Goal: Book appointment/travel/reservation

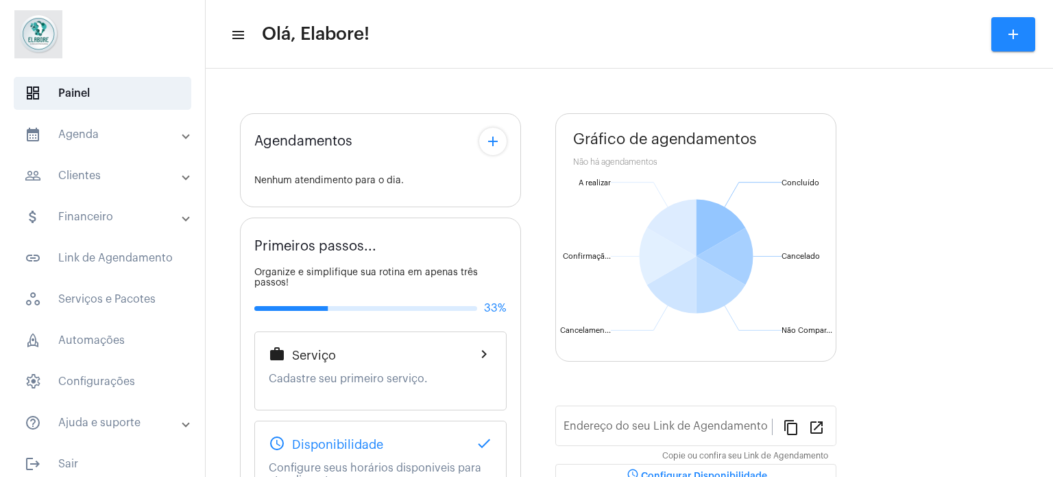
type input "[URL][DOMAIN_NAME]"
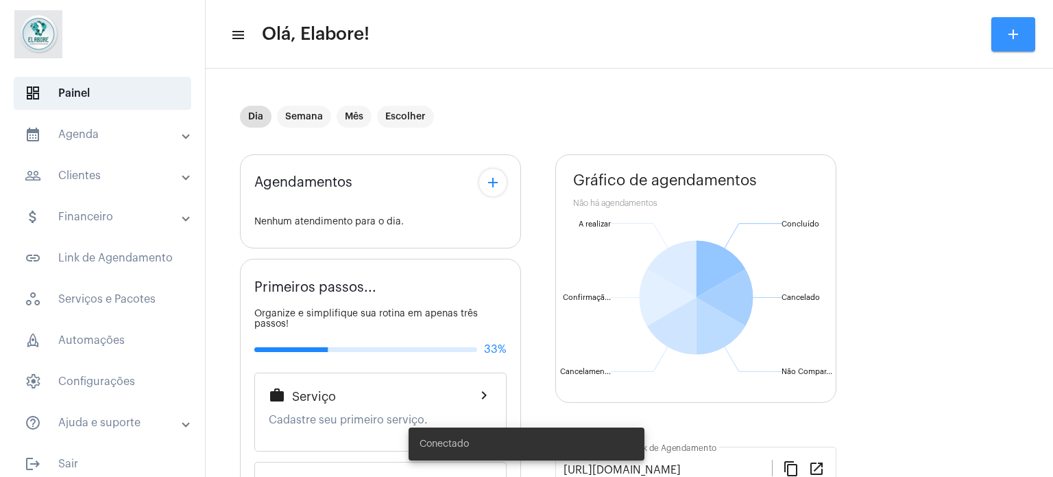
click at [1015, 27] on mat-icon "add" at bounding box center [1013, 34] width 16 height 16
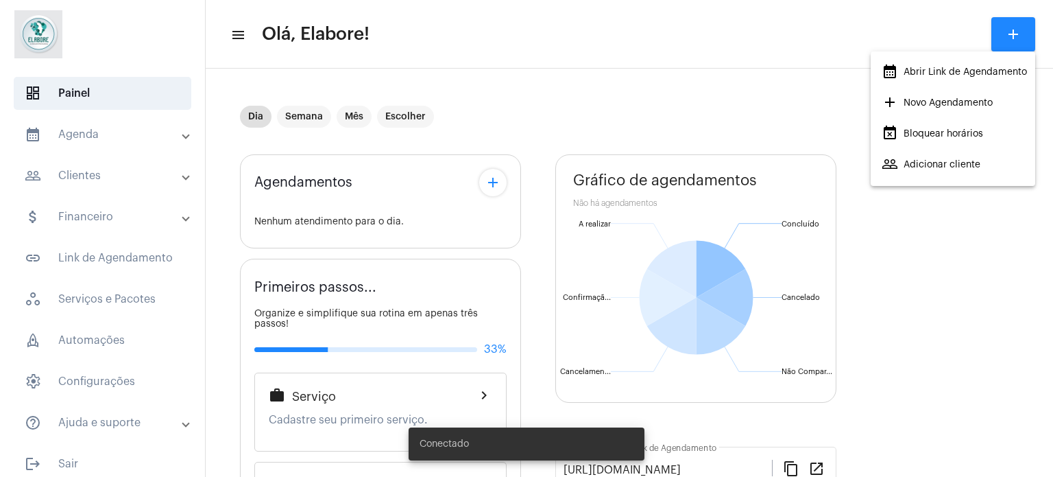
click at [949, 100] on span "add Novo Agendamento" at bounding box center [937, 103] width 111 height 25
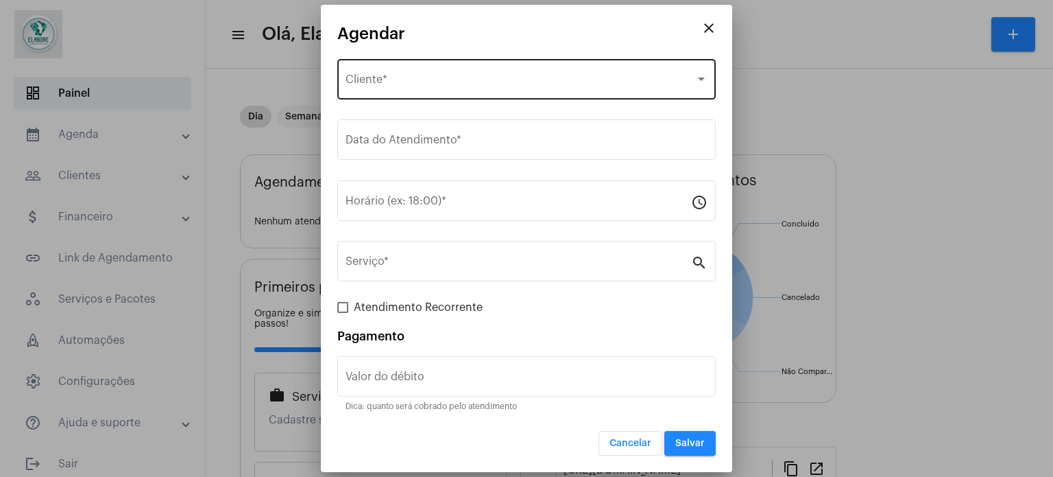
click at [442, 71] on div "Selecione o Cliente Cliente *" at bounding box center [527, 77] width 362 height 43
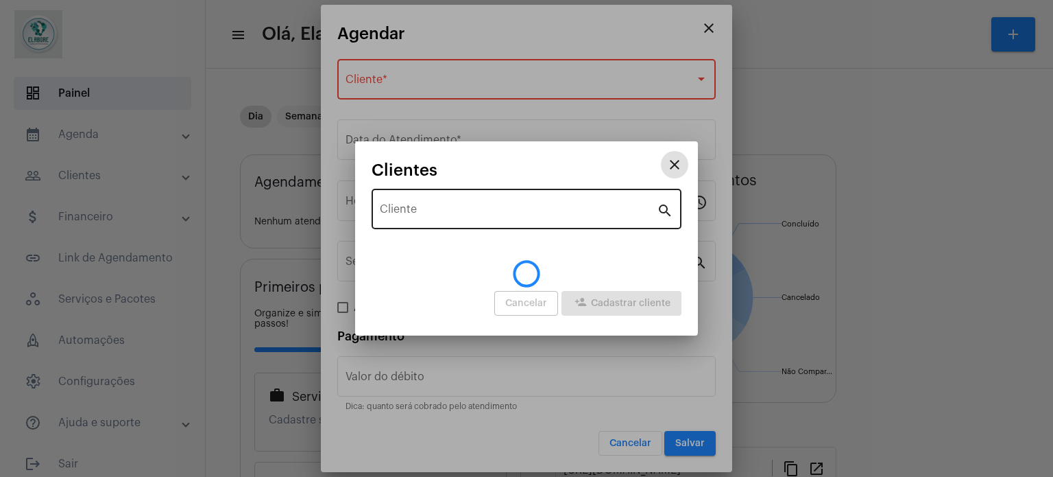
click at [466, 207] on input "Cliente" at bounding box center [518, 212] width 277 height 12
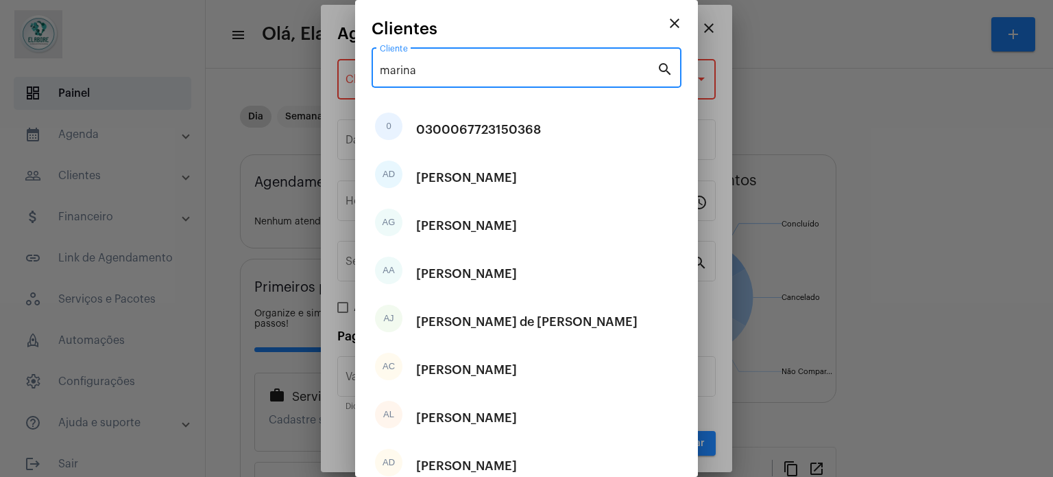
drag, startPoint x: 421, startPoint y: 68, endPoint x: 365, endPoint y: 56, distance: 57.6
click at [365, 56] on mat-dialog-container "close Clientes marina Cliente search 0 0300067723150368 AD [PERSON_NAME] AG [PE…" at bounding box center [526, 238] width 343 height 477
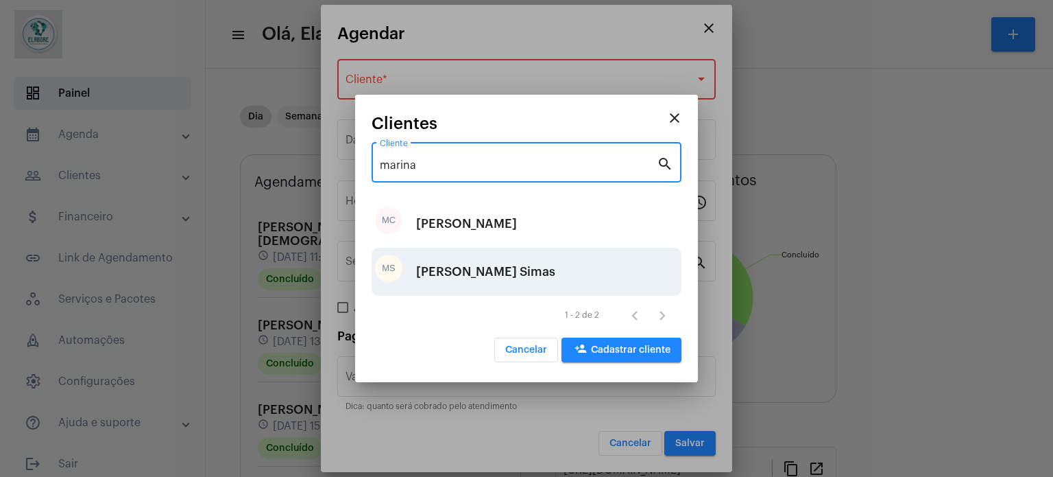
type input "marina"
click at [529, 268] on div "[PERSON_NAME] Simas" at bounding box center [485, 271] width 139 height 41
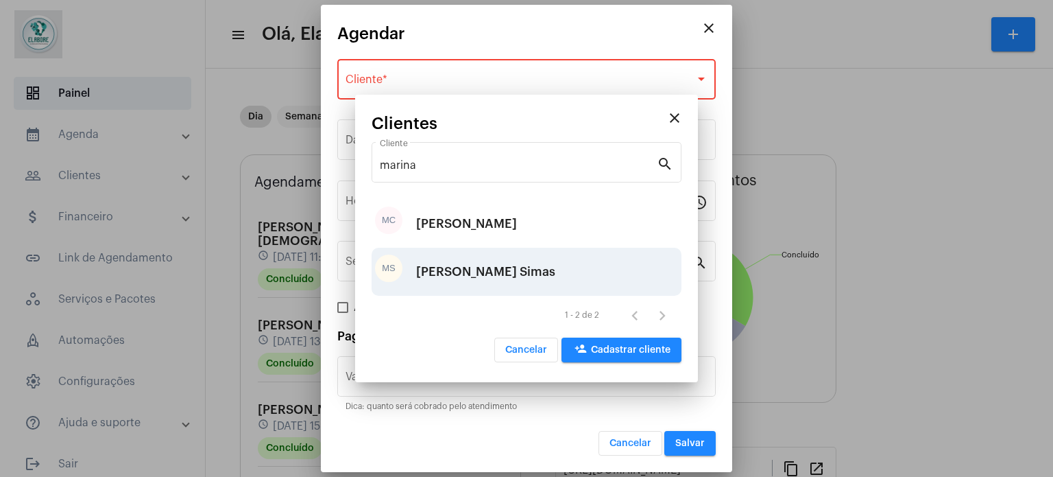
type input "R$"
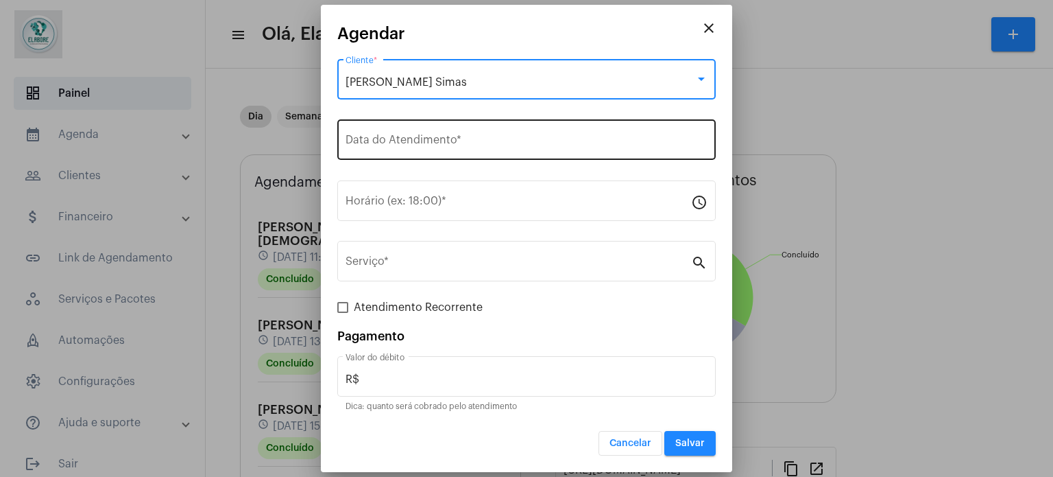
click at [481, 140] on input "Data do Atendimento *" at bounding box center [527, 142] width 362 height 12
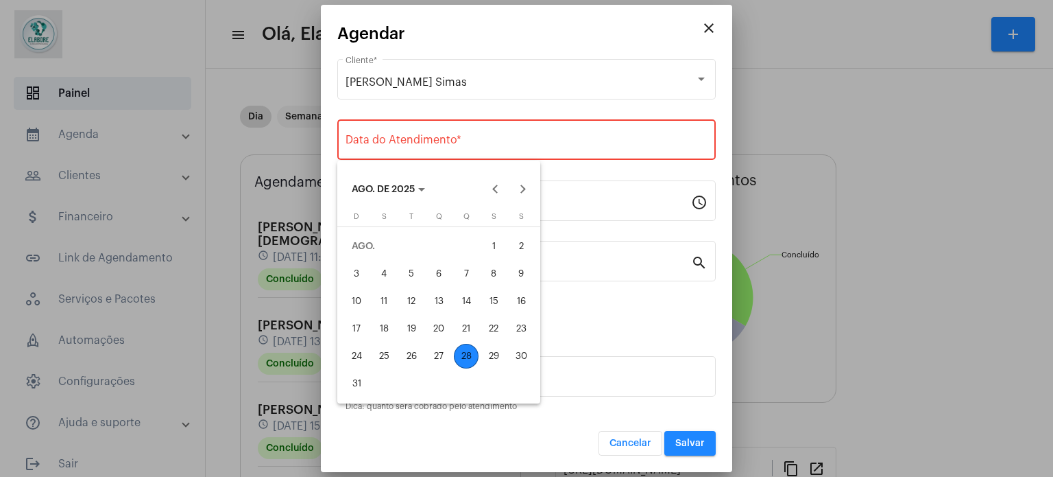
click at [469, 348] on div "28" at bounding box center [466, 356] width 25 height 25
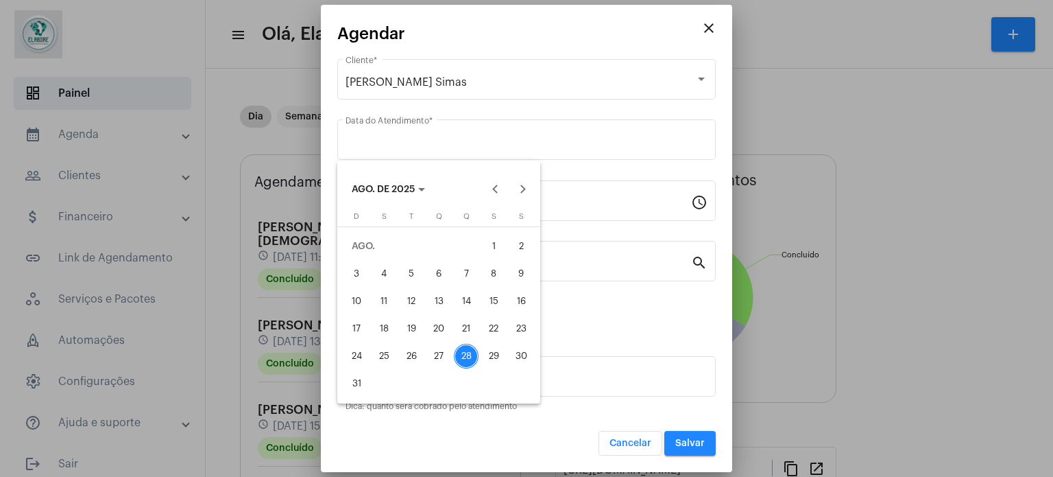
type input "[DATE]"
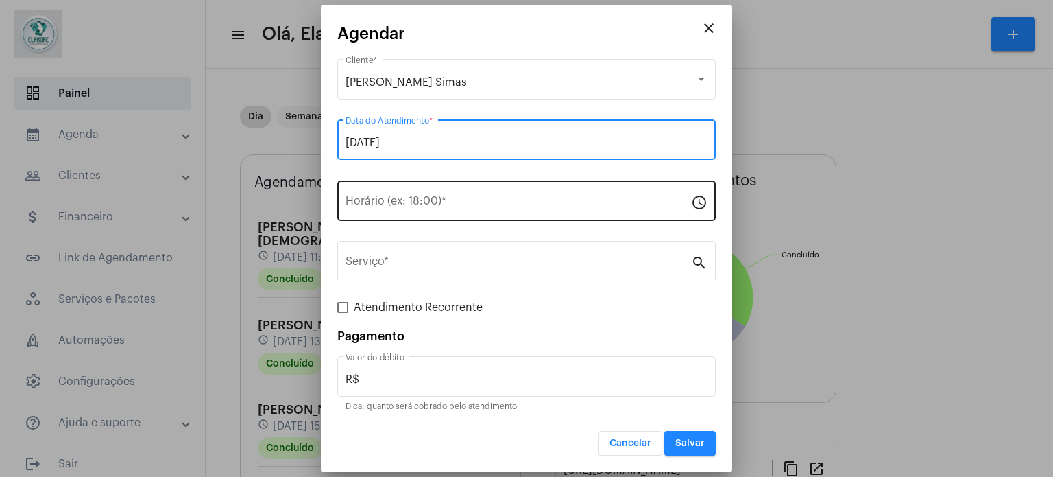
click at [502, 213] on div "Horário (ex: 18:00) *" at bounding box center [519, 199] width 346 height 43
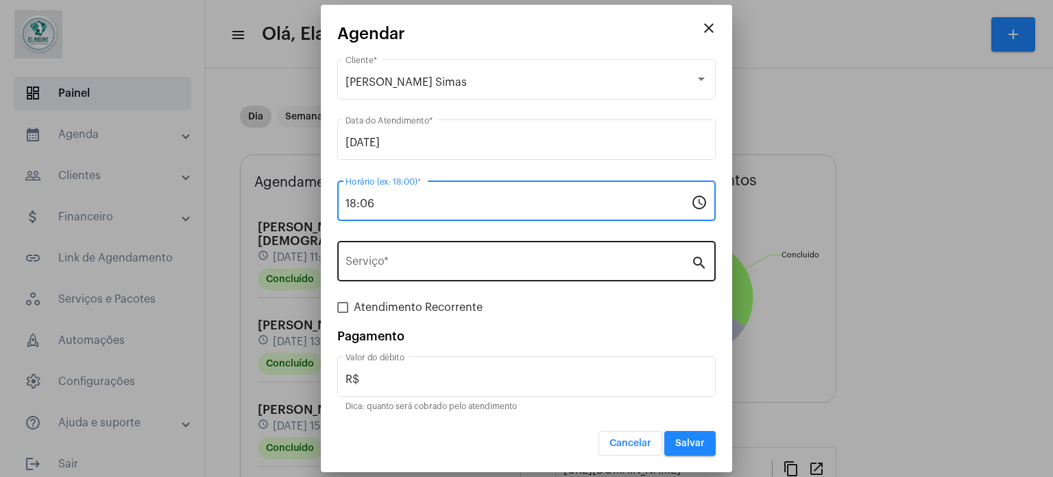
type input "18:06"
click at [457, 263] on input "Serviço *" at bounding box center [519, 264] width 346 height 12
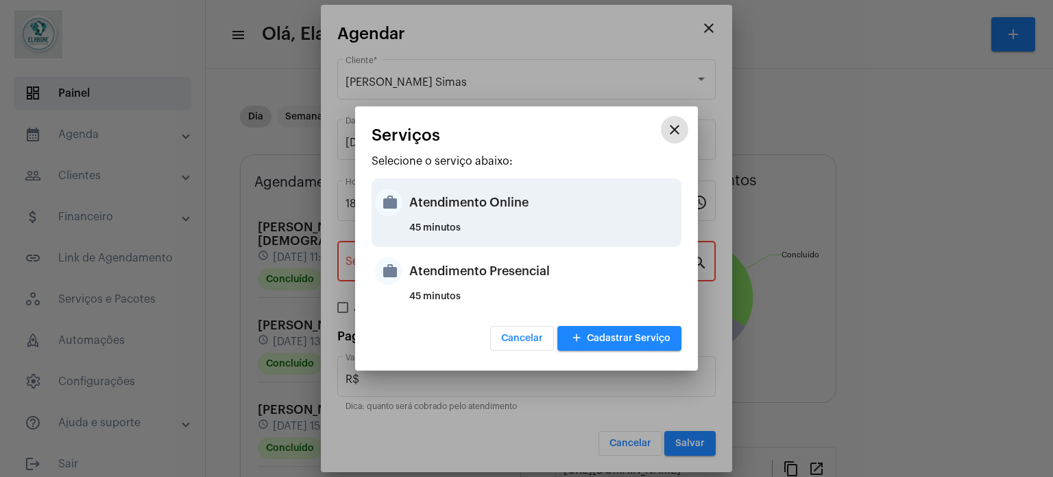
click at [479, 208] on div "Atendimento Online" at bounding box center [543, 202] width 269 height 41
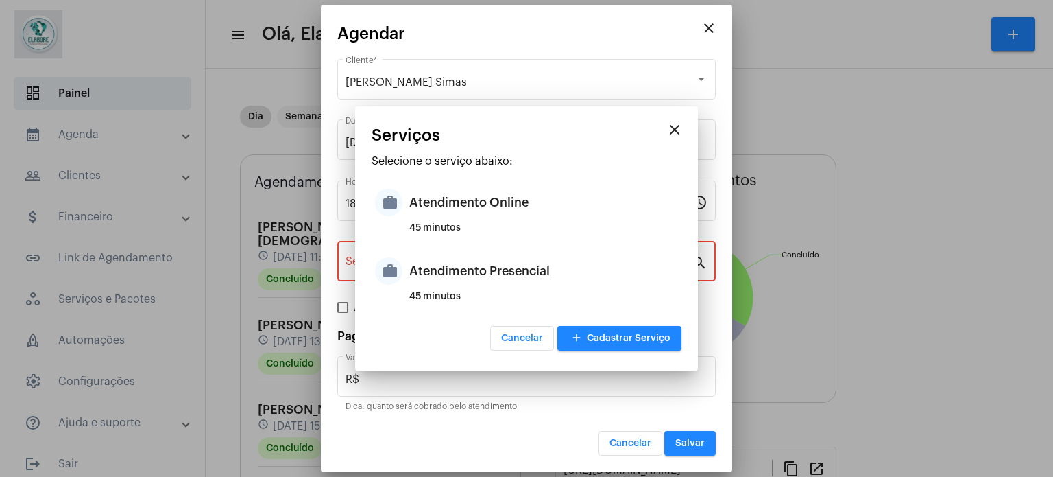
type input "Atendimento Online"
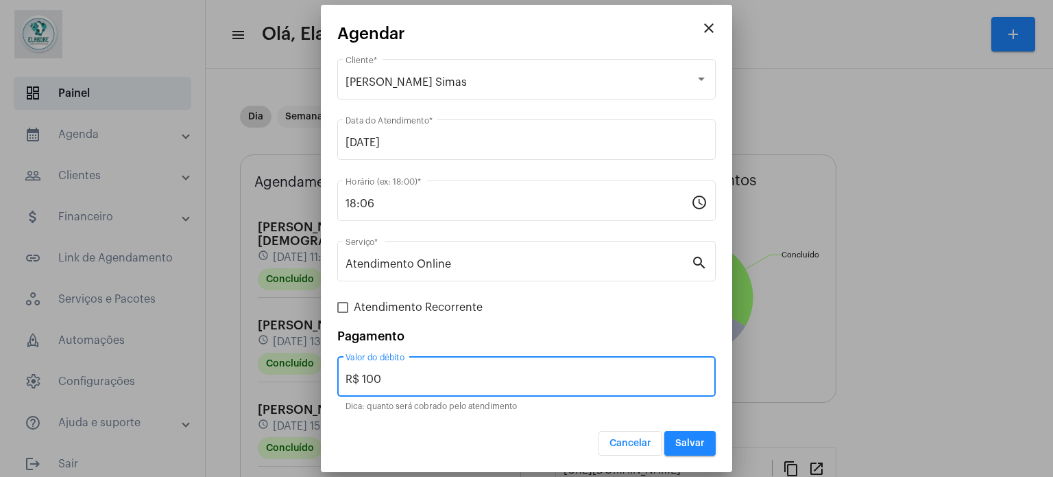
drag, startPoint x: 384, startPoint y: 375, endPoint x: 335, endPoint y: 376, distance: 48.7
click at [335, 376] on mat-dialog-container "close Agendar [PERSON_NAME] Simas Cliente * [DATE] Data do Atendimento * 18:06 …" at bounding box center [526, 239] width 411 height 468
type input "R$ 0"
click at [688, 446] on span "Salvar" at bounding box center [689, 443] width 29 height 10
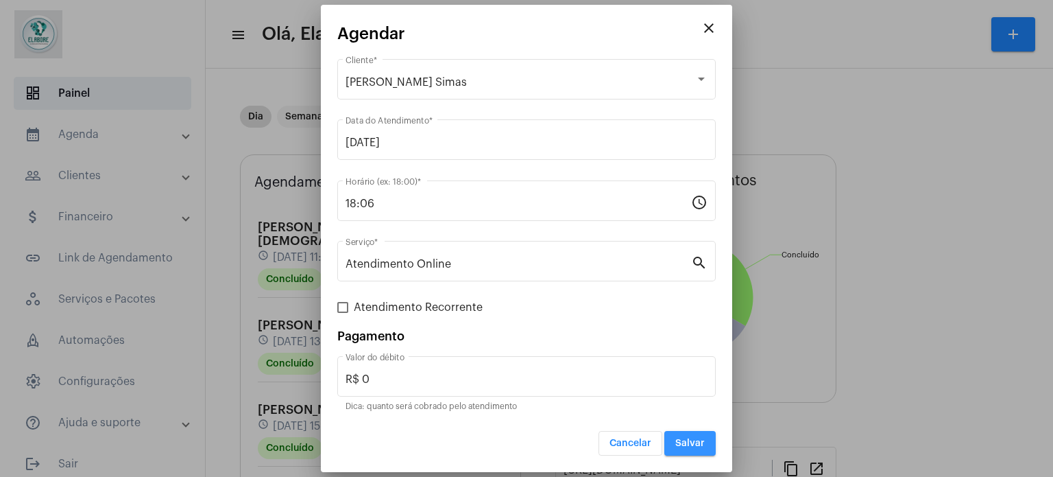
click at [685, 444] on span "Salvar" at bounding box center [689, 443] width 29 height 10
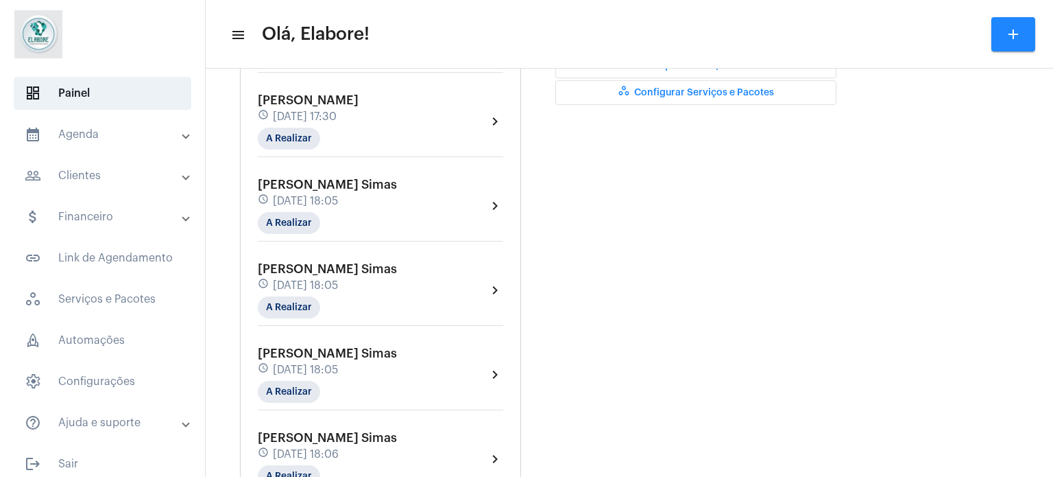
scroll to position [411, 0]
